Goal: Information Seeking & Learning: Check status

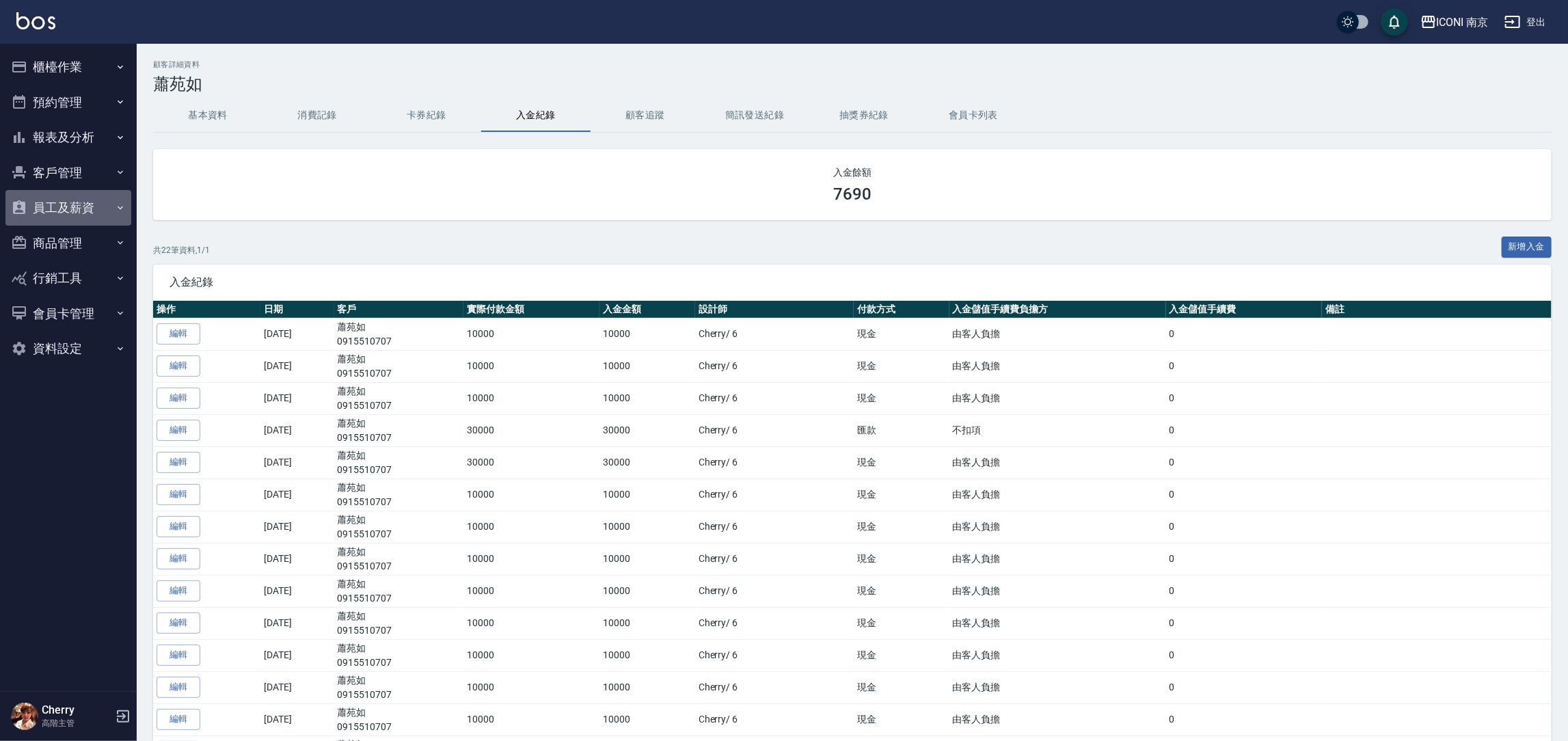
click at [53, 201] on button "員工及薪資" at bounding box center [68, 208] width 126 height 36
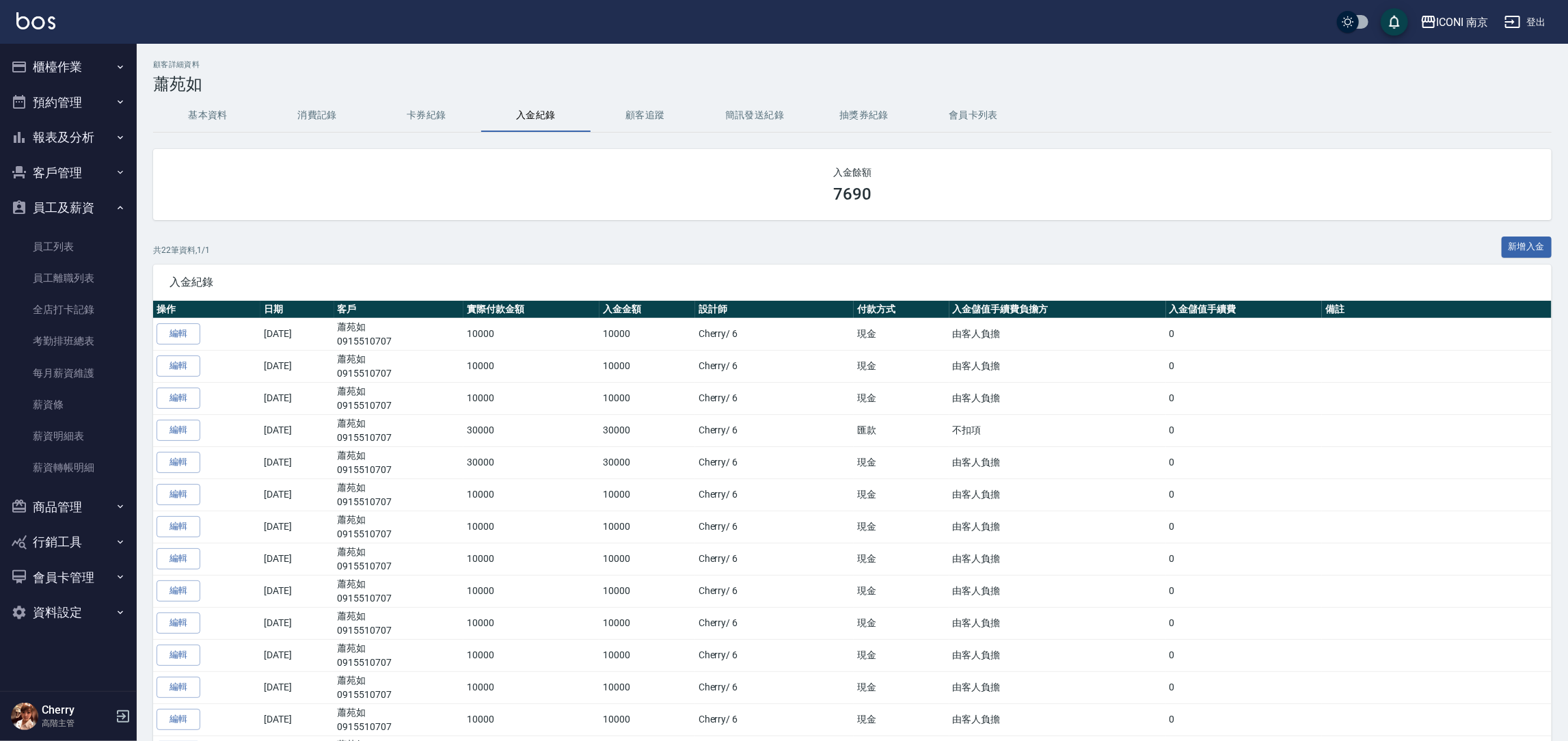
click at [66, 168] on button "客戶管理" at bounding box center [68, 173] width 126 height 36
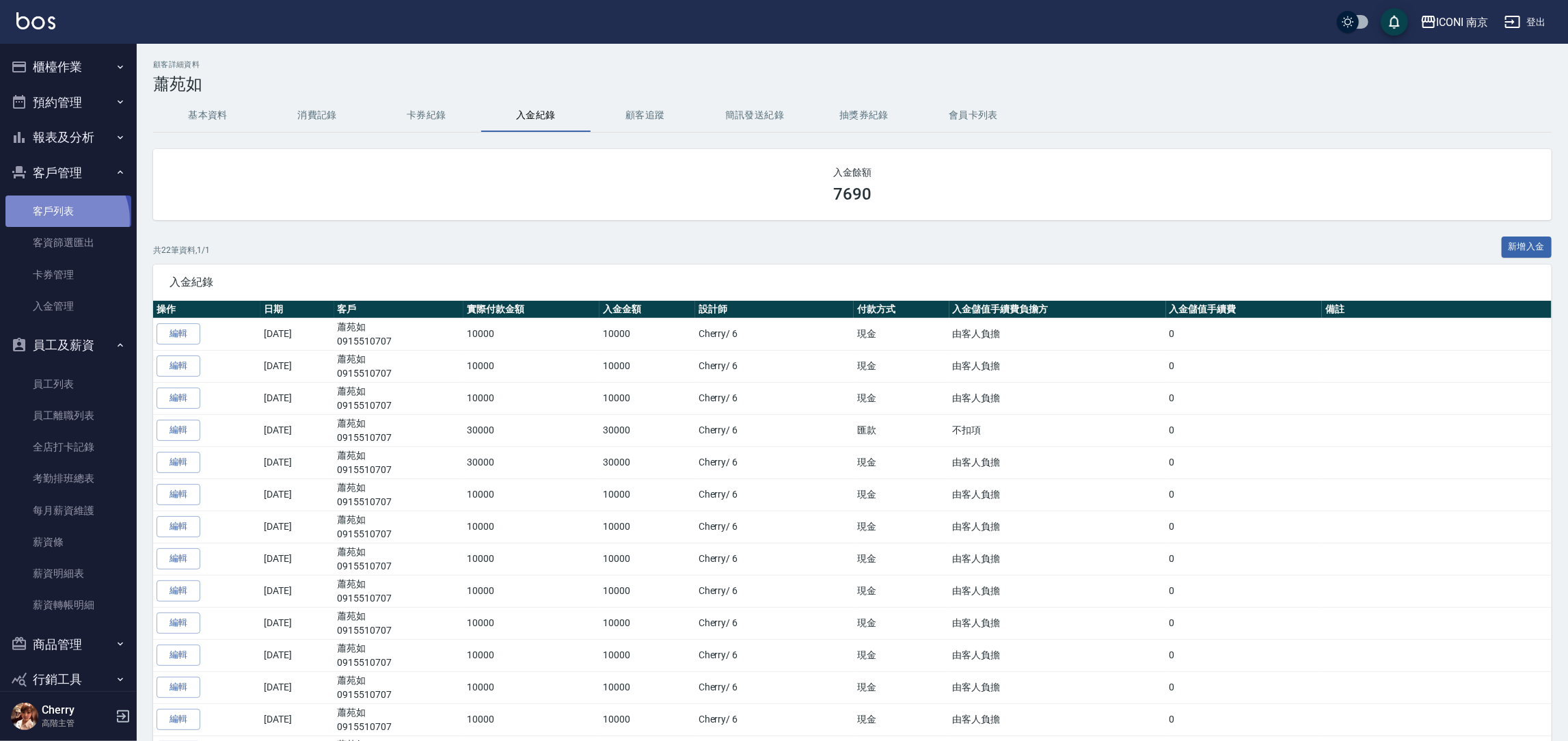
click at [59, 220] on link "客戶列表" at bounding box center [68, 211] width 126 height 31
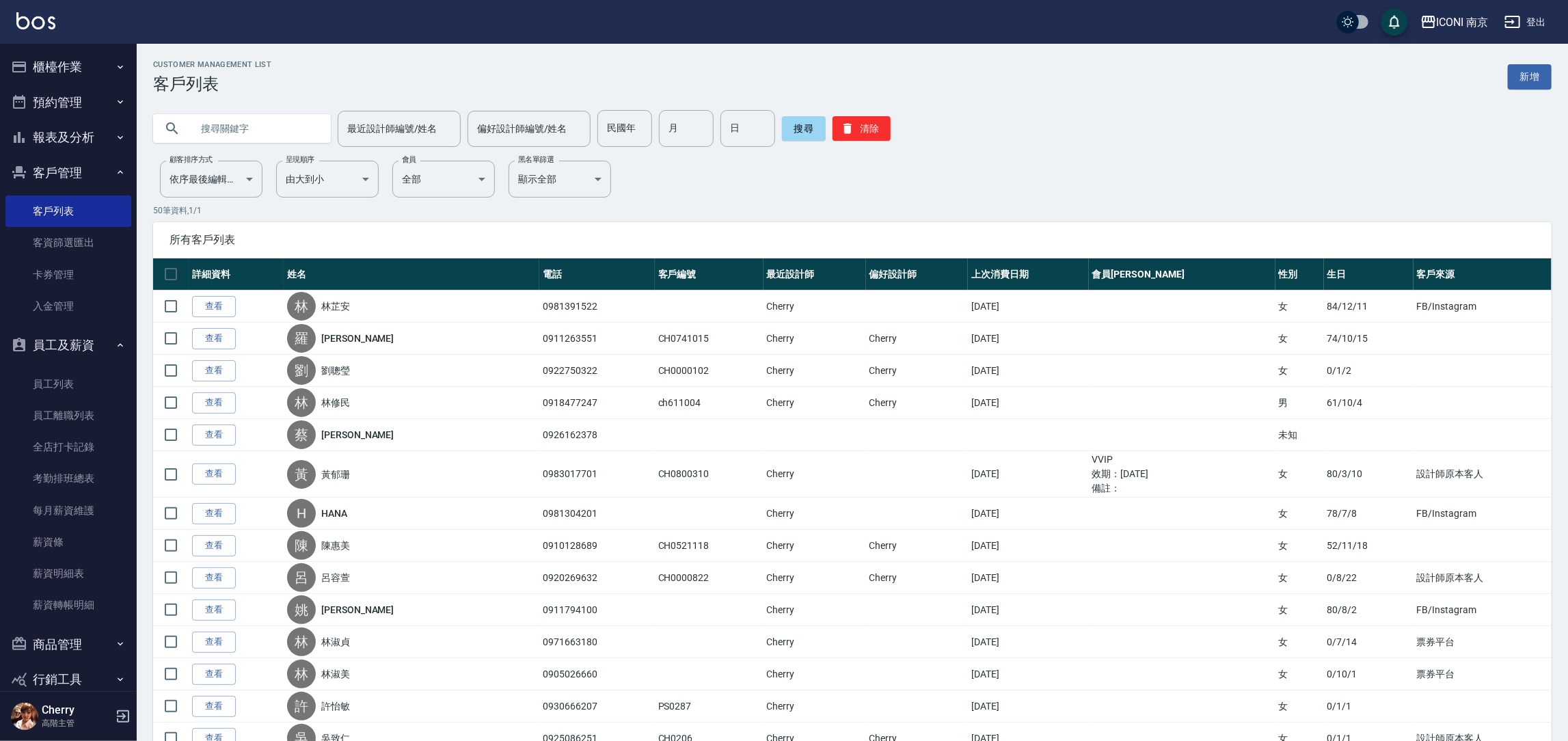
click at [199, 118] on input "text" at bounding box center [256, 128] width 129 height 37
type input "[PERSON_NAME]"
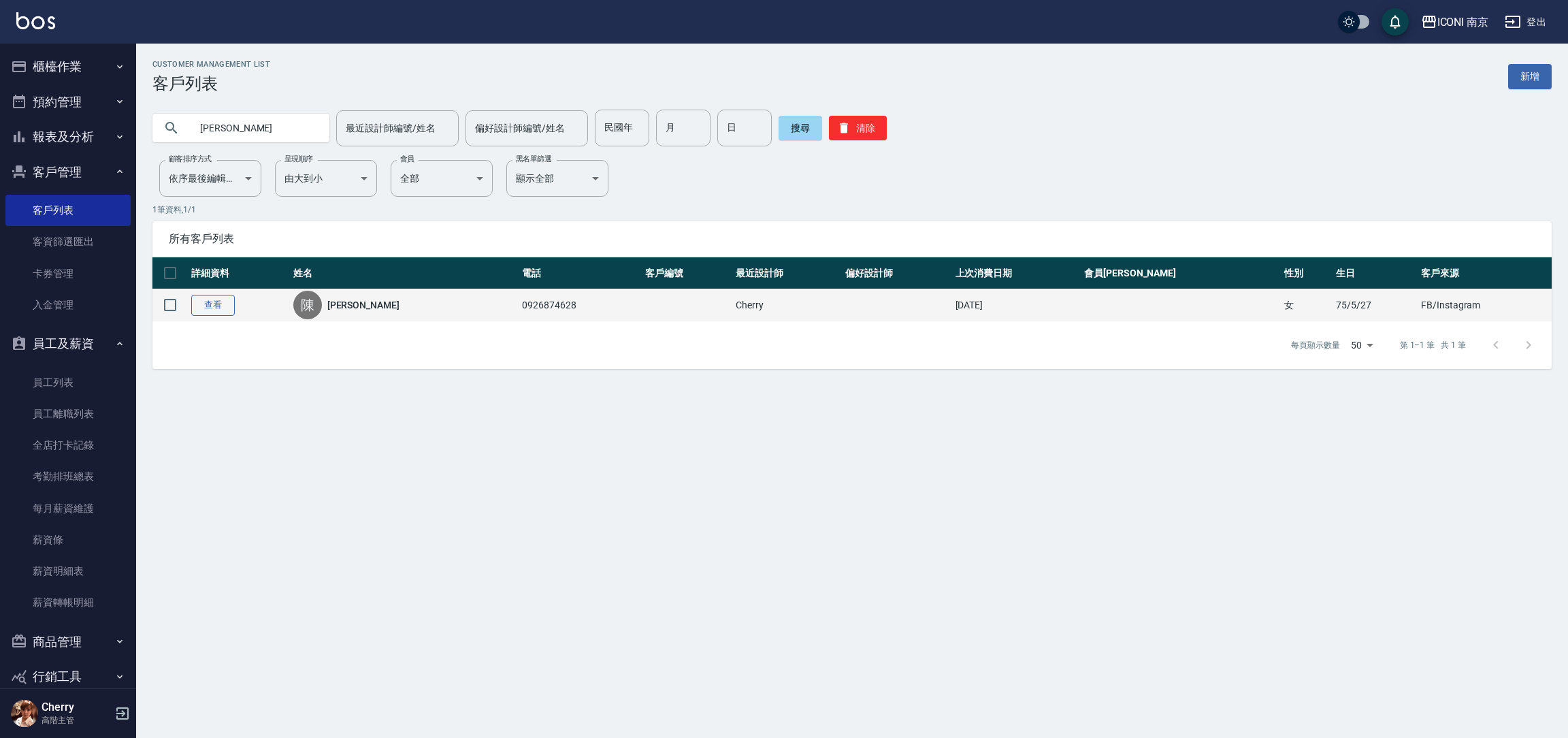
click at [214, 302] on link "查看" at bounding box center [213, 305] width 44 height 21
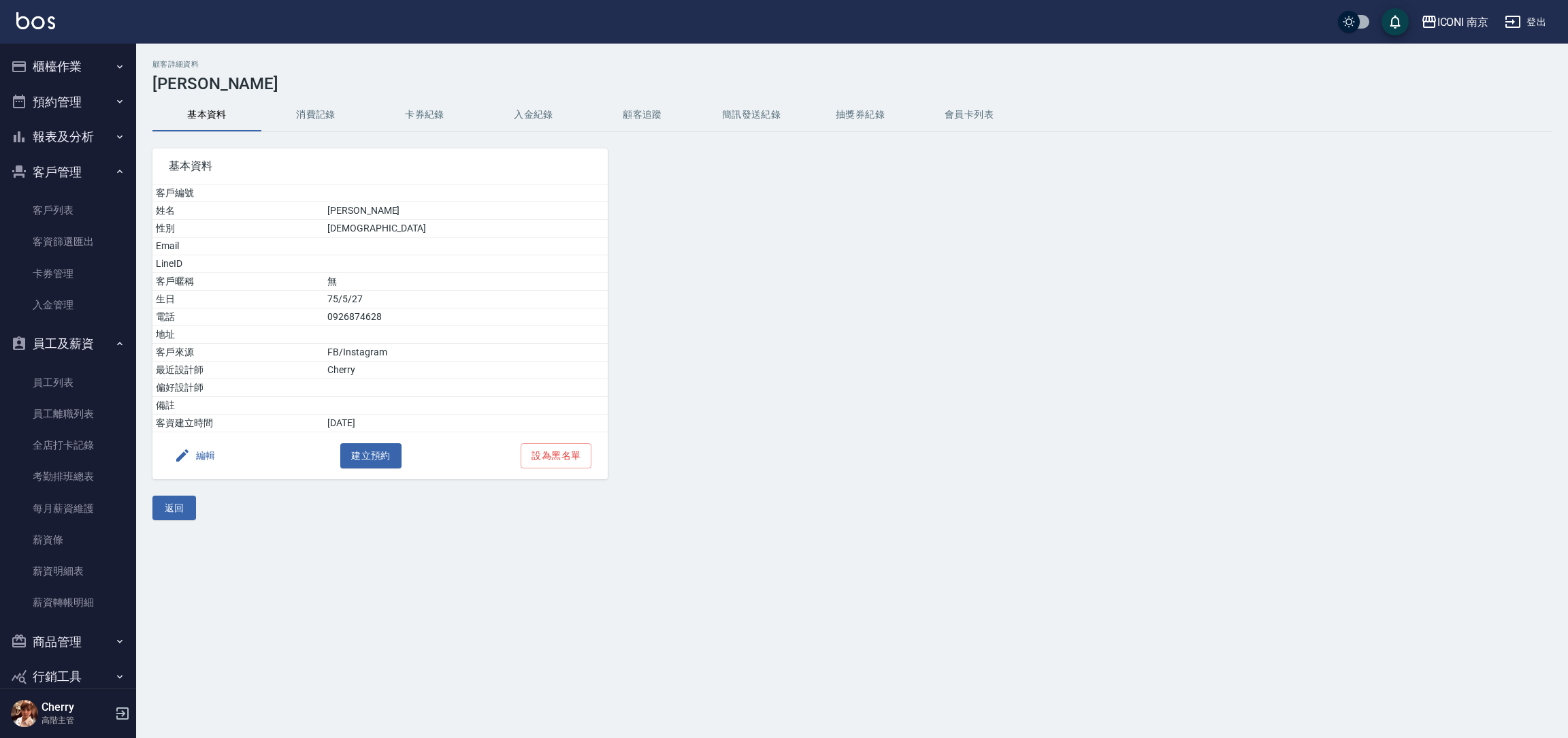
click at [346, 123] on button "消費記錄" at bounding box center [315, 114] width 109 height 33
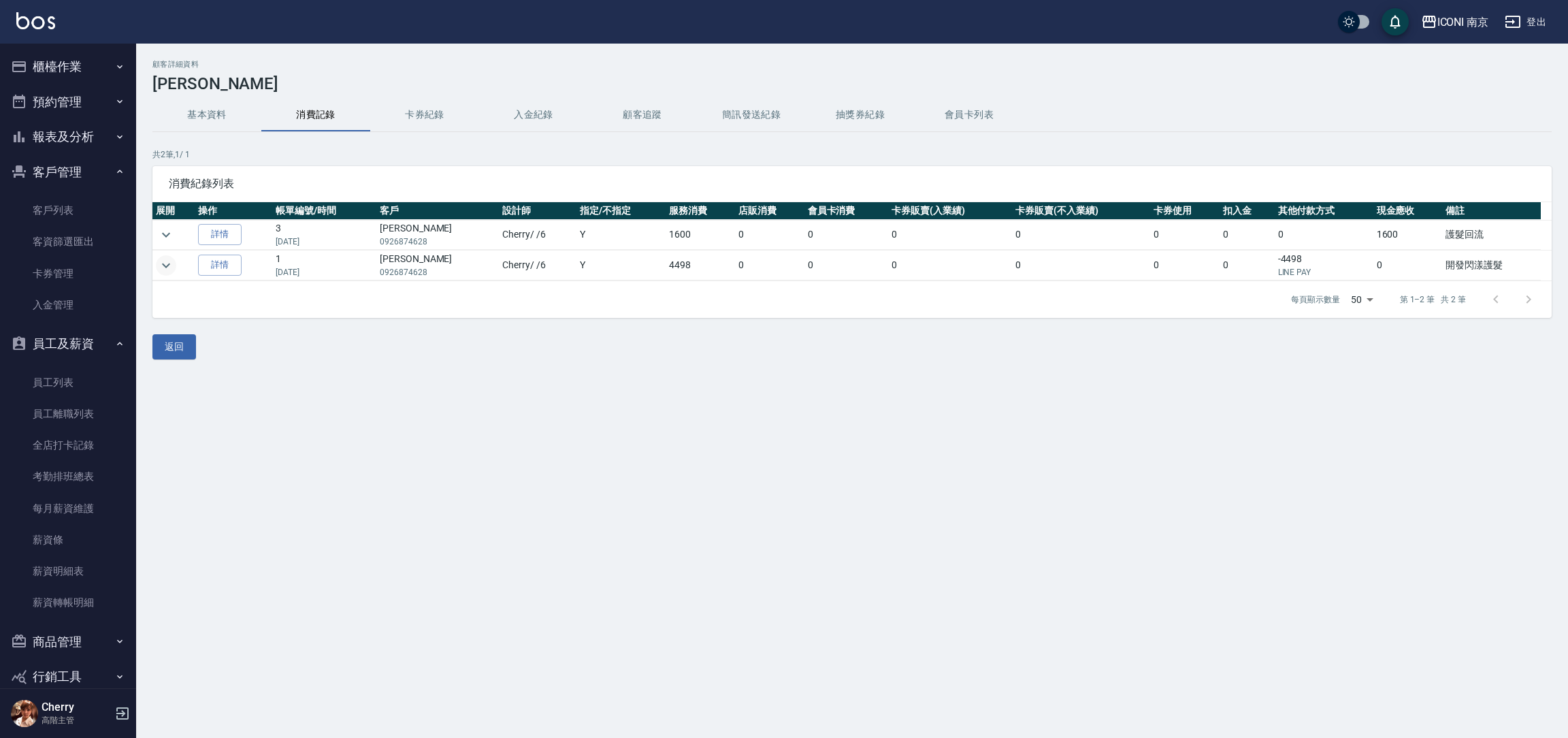
click at [170, 266] on icon "expand row" at bounding box center [166, 266] width 17 height 17
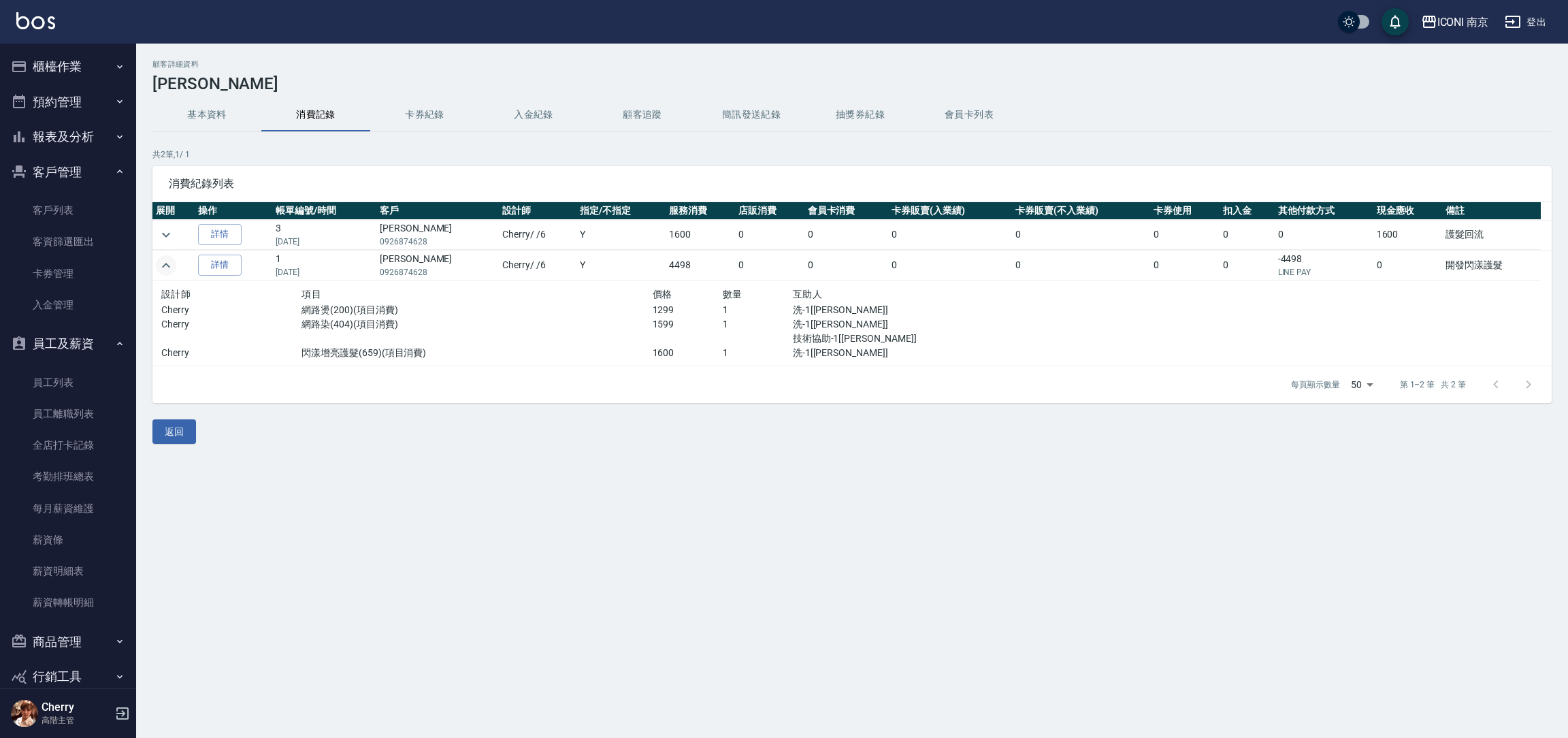
click at [643, 321] on p "網路染(404)(項目消費)" at bounding box center [477, 324] width 351 height 15
drag, startPoint x: 643, startPoint y: 321, endPoint x: 672, endPoint y: 322, distance: 29.0
click at [672, 322] on div "Cherry 網路染(404)(項目消費) 1599 1 洗-1[[PERSON_NAME]] 技術協助-1[[PERSON_NAME]]" at bounding box center [582, 331] width 842 height 28
click at [683, 328] on p "1599" at bounding box center [687, 324] width 70 height 15
click at [166, 234] on icon "expand row" at bounding box center [166, 235] width 17 height 17
